Goal: Use online tool/utility: Utilize a website feature to perform a specific function

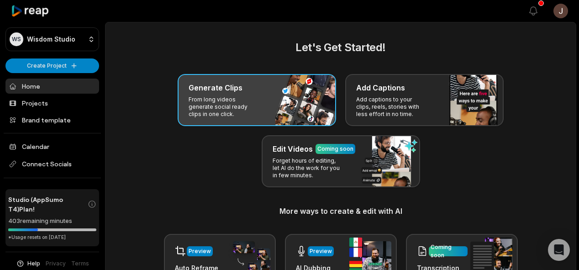
click at [272, 79] on div "Generate Clips From long videos generate social ready clips in one click." at bounding box center [257, 100] width 158 height 52
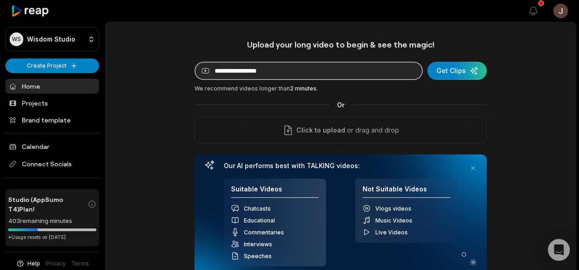
click at [312, 71] on input at bounding box center [308, 71] width 228 height 18
paste input "**********"
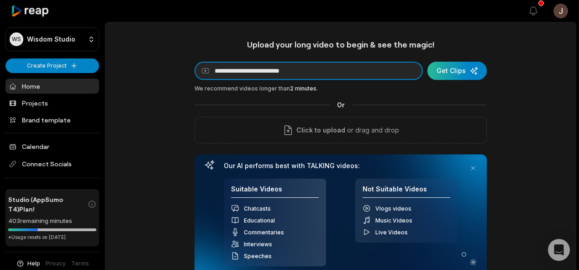
type input "**********"
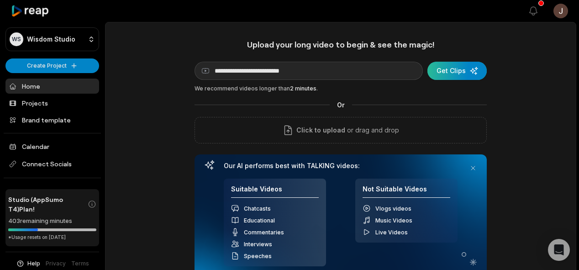
click at [451, 73] on div "submit" at bounding box center [456, 71] width 59 height 18
click at [466, 70] on div "submit" at bounding box center [456, 71] width 59 height 18
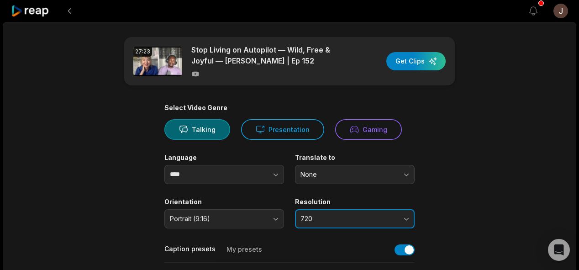
click at [340, 219] on span "720" at bounding box center [348, 219] width 96 height 8
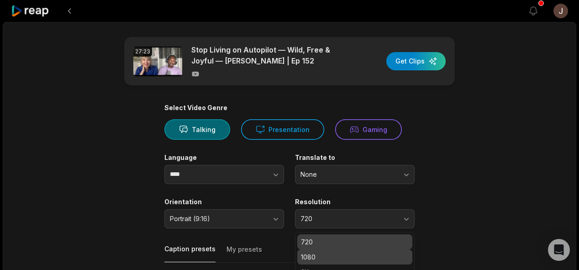
click at [320, 258] on p "1080" at bounding box center [355, 257] width 108 height 10
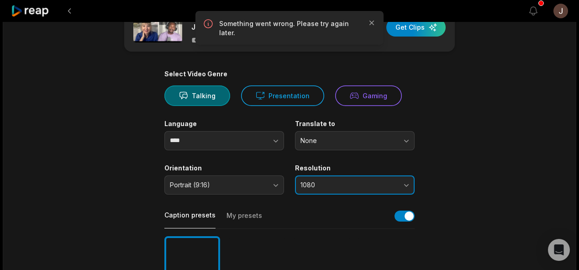
scroll to position [41, 0]
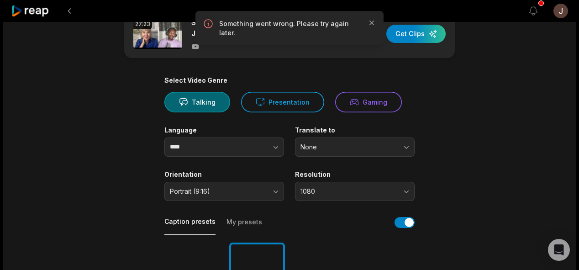
scroll to position [0, 0]
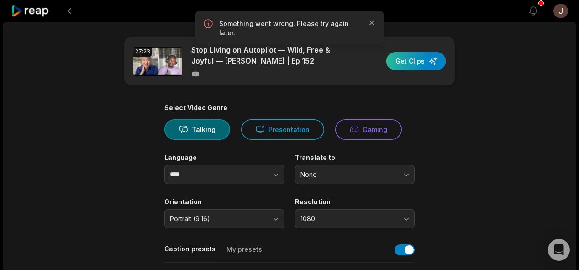
click at [426, 62] on div "button" at bounding box center [415, 61] width 59 height 18
